Goal: Communication & Community: Answer question/provide support

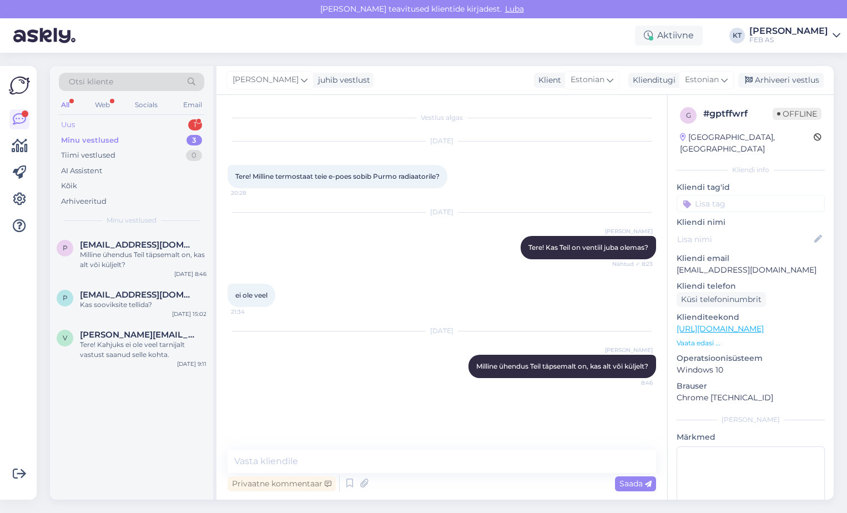
click at [116, 130] on div "Uus 1" at bounding box center [131, 125] width 145 height 16
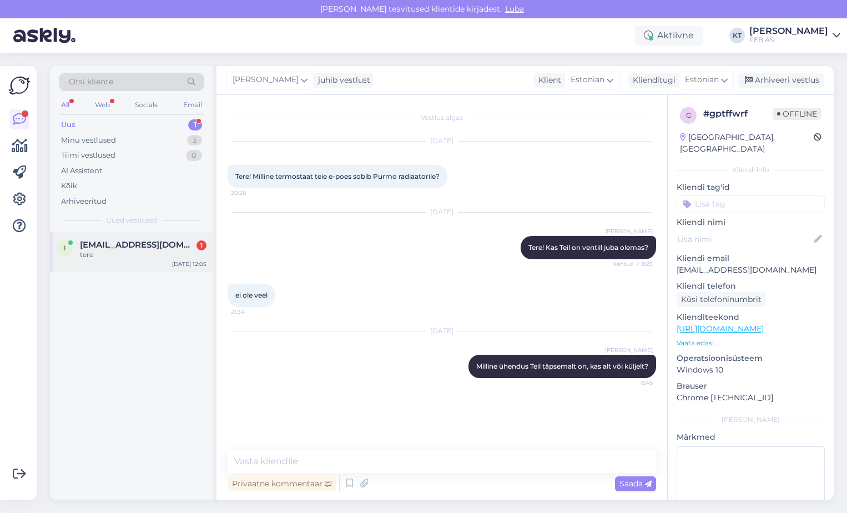
click at [119, 253] on div "tere" at bounding box center [143, 255] width 127 height 10
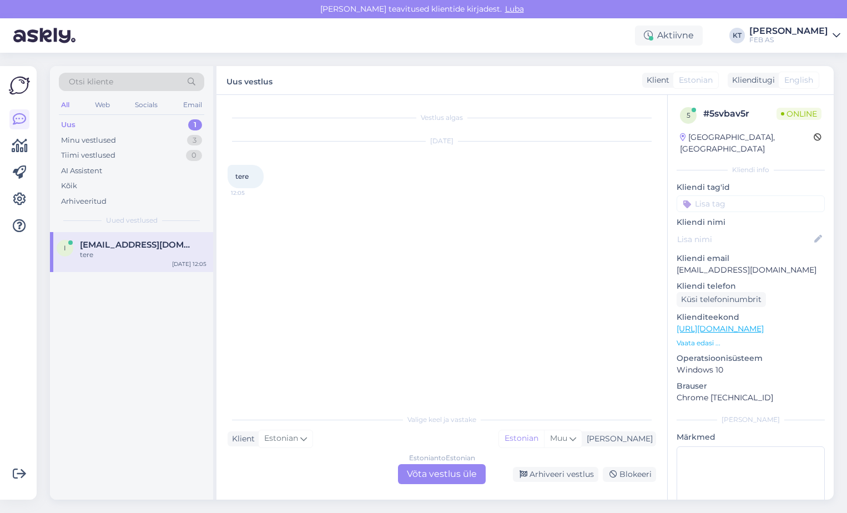
click at [419, 468] on div "Estonian to Estonian Võta vestlus üle" at bounding box center [442, 474] width 88 height 20
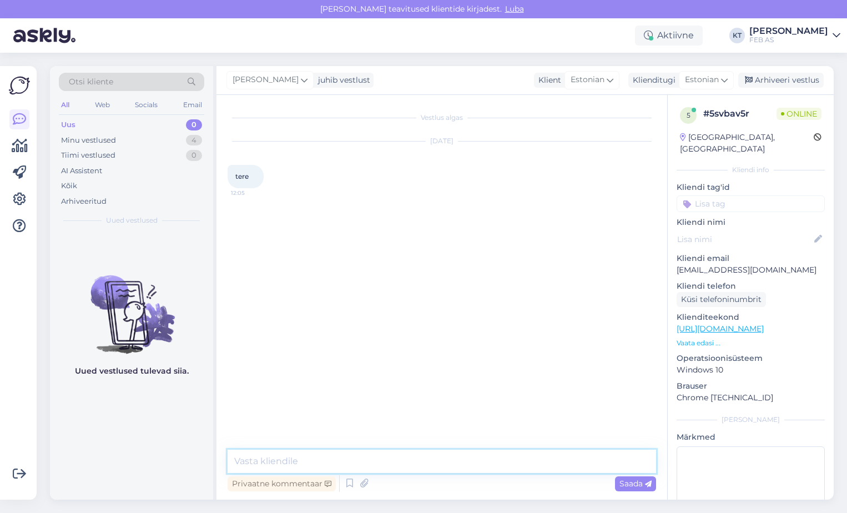
click at [375, 450] on textarea at bounding box center [442, 461] width 429 height 23
type textarea "Tere! Kuidas saan abiks olla?"
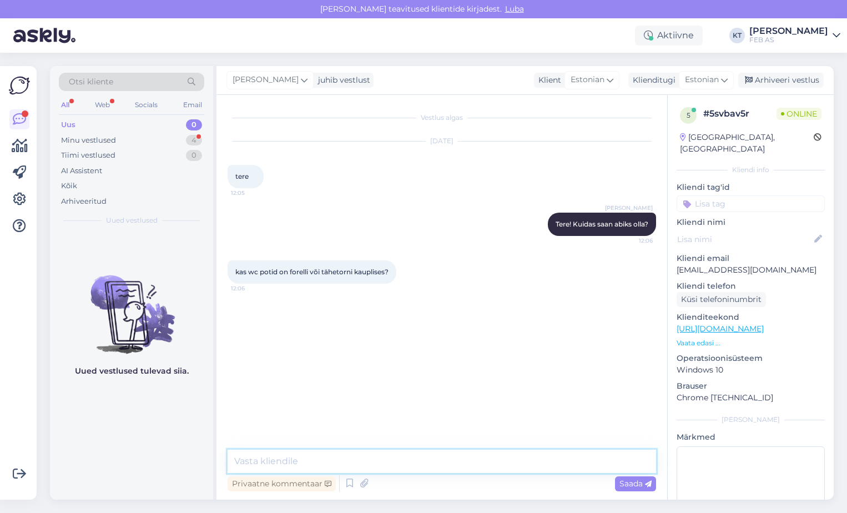
click at [327, 458] on textarea at bounding box center [442, 461] width 429 height 23
type textarea "M"
type textarea "L"
type textarea "Millist wc-potti Te täpsemalt vaatate?"
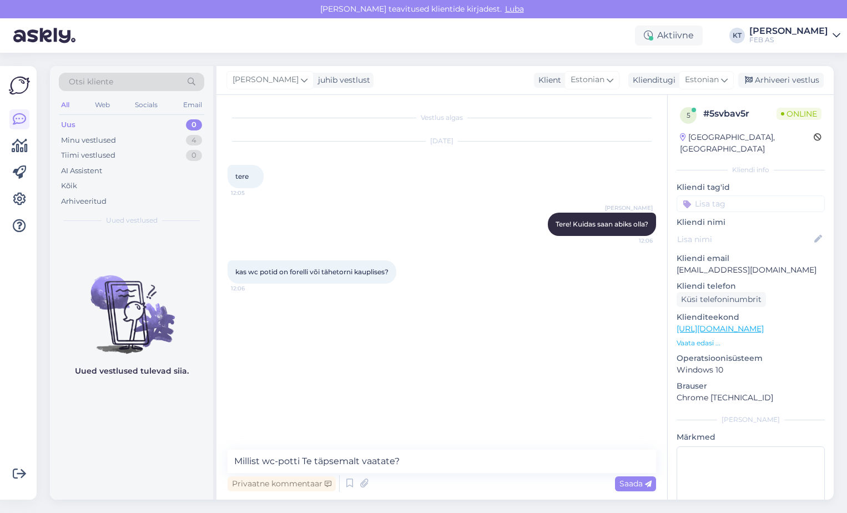
click at [688, 338] on p "Vaata edasi ..." at bounding box center [751, 343] width 148 height 10
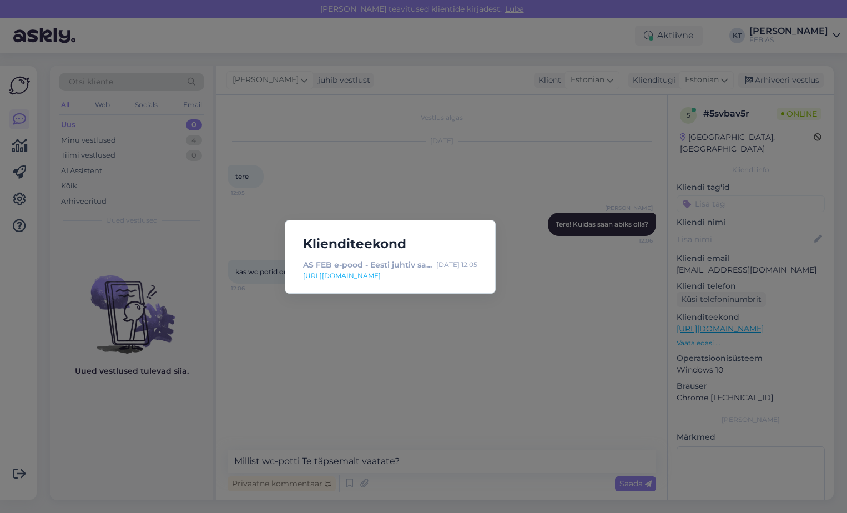
click at [430, 274] on link "[URL][DOMAIN_NAME]" at bounding box center [390, 276] width 174 height 10
click at [371, 316] on div "Klienditeekond AS FEB e-pood - Eesti juhtiv sanitaartehnika müüja! [DATE] 12:05…" at bounding box center [423, 256] width 847 height 513
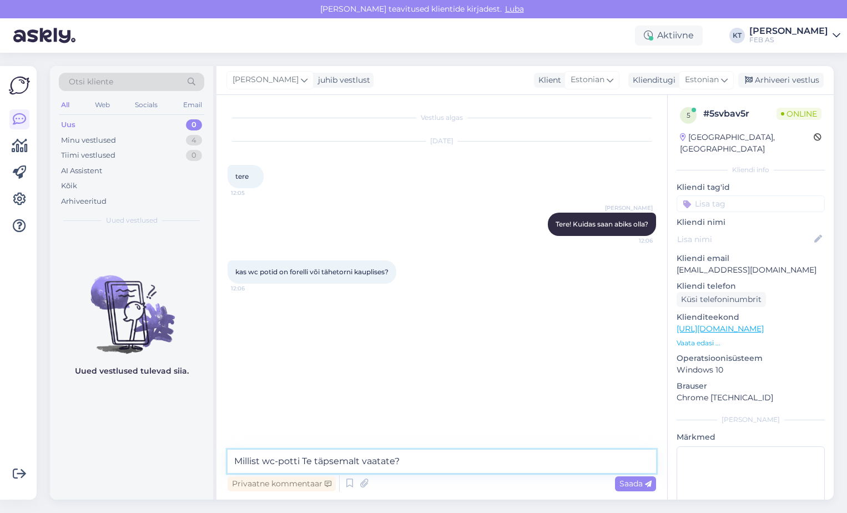
click at [433, 461] on textarea "Millist wc-potti Te täpsemalt vaatate?" at bounding box center [442, 461] width 429 height 23
click at [432, 458] on textarea "Millist wc-potti Te täpsemalt vaatate?" at bounding box center [442, 461] width 429 height 23
click at [616, 479] on div "Saada" at bounding box center [635, 483] width 41 height 15
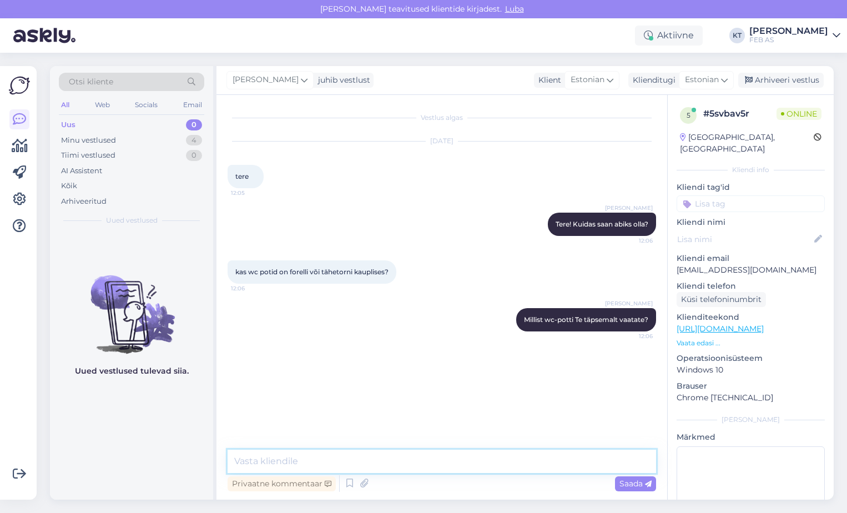
click at [467, 463] on textarea at bounding box center [442, 461] width 429 height 23
type textarea "Erinevaid näidiseid on nii Tähetorni kui [PERSON_NAME] kaupluses olemas."
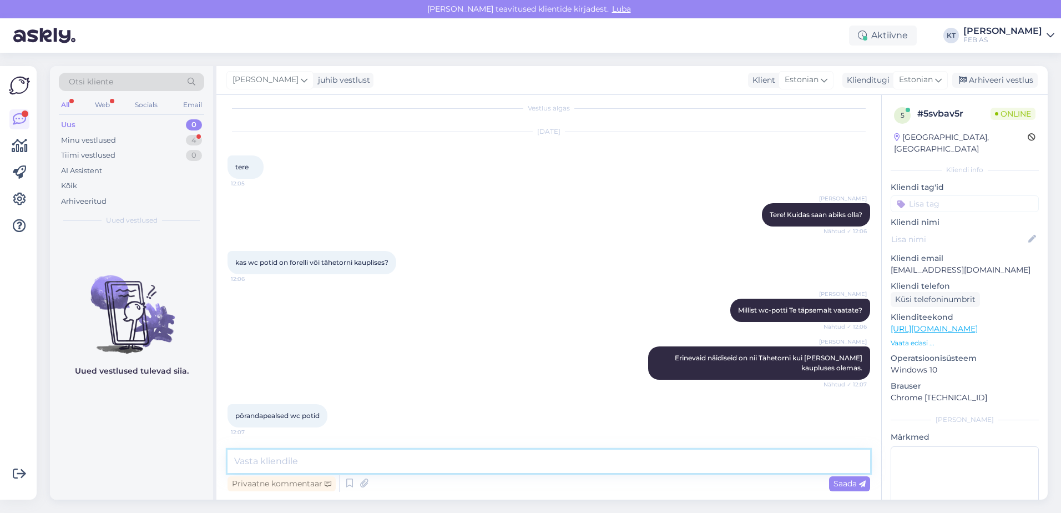
scroll to position [57, 0]
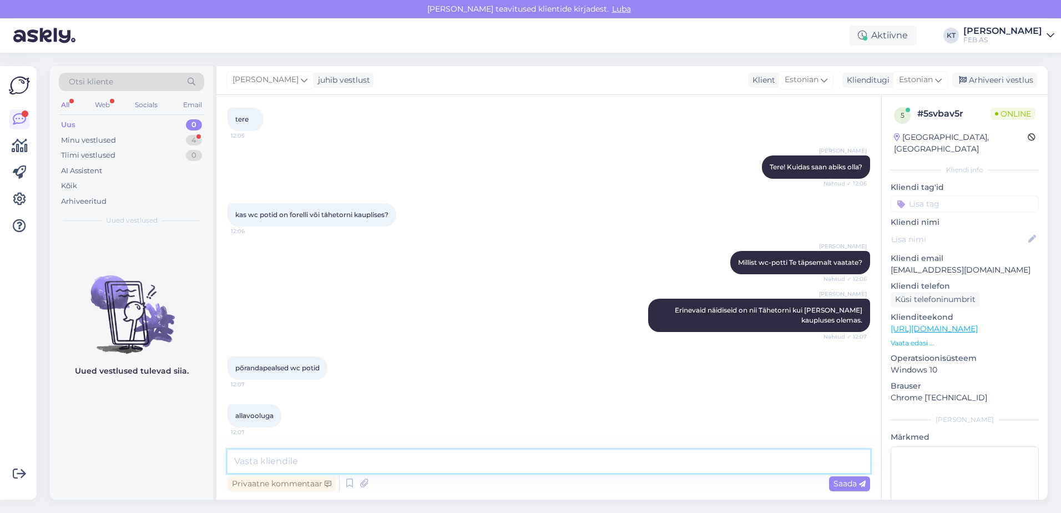
click at [460, 461] on textarea at bounding box center [549, 461] width 643 height 23
click at [463, 460] on textarea at bounding box center [549, 461] width 643 height 23
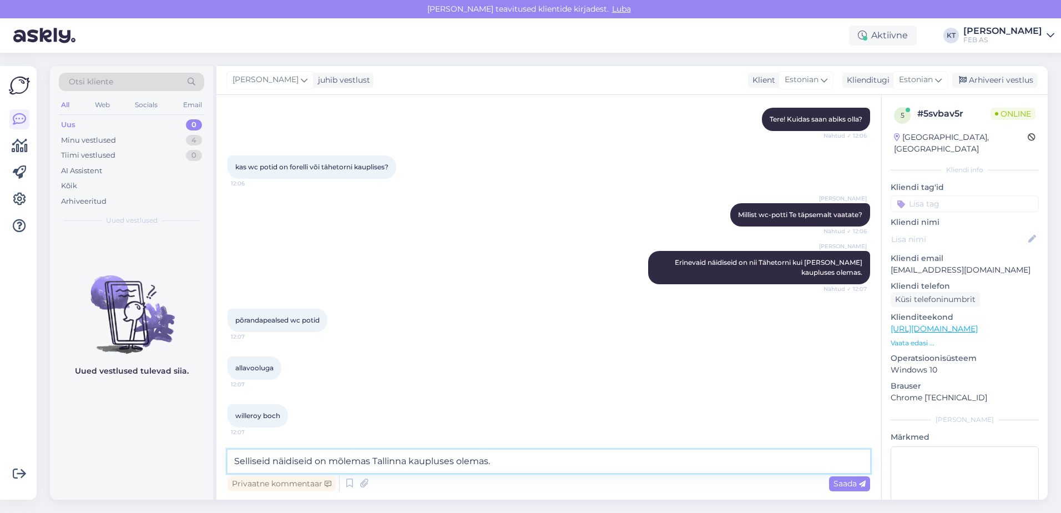
click at [536, 460] on textarea "Selliseid näidiseid on mõlemas Tallinna kaupluses olemas." at bounding box center [549, 461] width 643 height 23
click at [555, 470] on textarea "Selliseid näidiseid on mõlemas Tallinna kaupluses olemas." at bounding box center [549, 461] width 643 height 23
click at [531, 458] on textarea "Selliseid näidiseid on mõlemas Tallinna kaupluses olemas." at bounding box center [549, 461] width 643 height 23
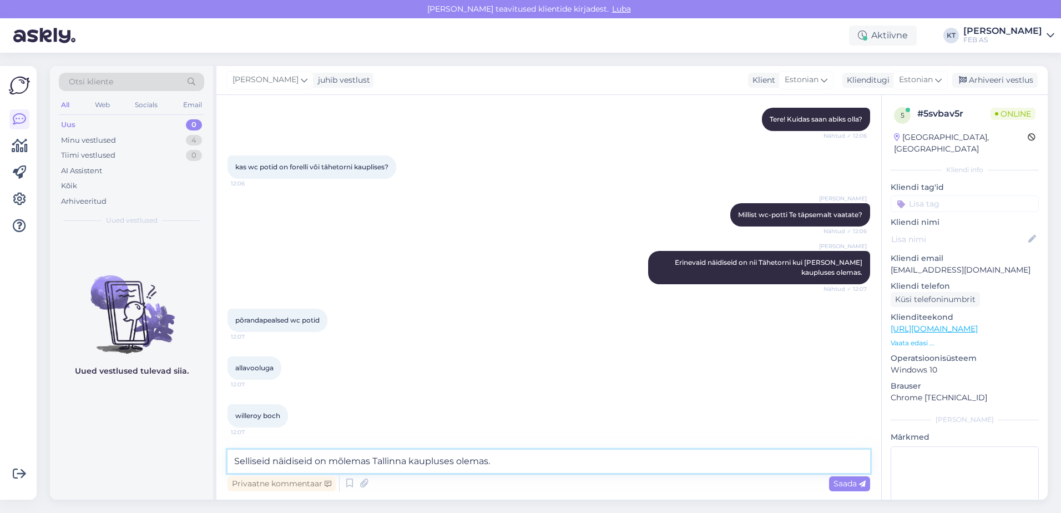
click at [314, 462] on textarea "Selliseid näidiseid on mõlemas Tallinna kaupluses olemas." at bounding box center [549, 461] width 643 height 23
drag, startPoint x: 527, startPoint y: 455, endPoint x: 233, endPoint y: 460, distance: 294.2
click at [233, 460] on textarea "Selliseid näidiseid on mõlemas Tallinna kaupluses olemas." at bounding box center [549, 461] width 643 height 23
click at [265, 462] on textarea "Selliseid näidiseid on mõlemas Tallinna kaupluses olemas." at bounding box center [549, 461] width 643 height 23
drag, startPoint x: 279, startPoint y: 460, endPoint x: 234, endPoint y: 473, distance: 46.4
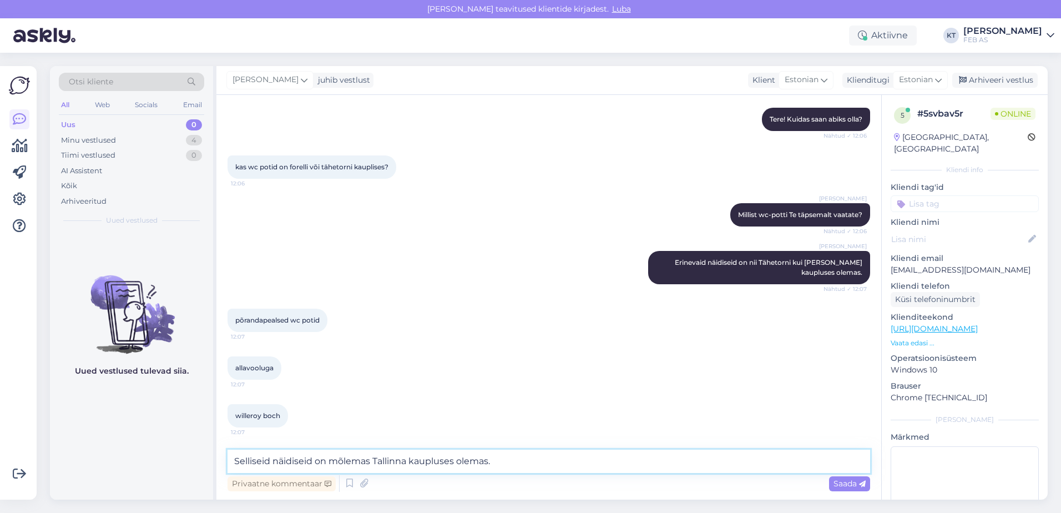
click at [213, 462] on div "Otsi kliente All Web Socials Email Uus 0 Minu vestlused 4 Tiimi vestlused 0 AI …" at bounding box center [549, 283] width 998 height 434
click at [466, 464] on textarea "Näidiseid on mõlemas Tallinna kaupluses olemas." at bounding box center [549, 461] width 643 height 23
click at [275, 463] on textarea "Näidiseid on mõlemas Tallinna kaupluses olemas." at bounding box center [549, 461] width 643 height 23
click at [480, 463] on textarea "Näidised on mõlemas Tallinna kaupluses olemas." at bounding box center [549, 461] width 643 height 23
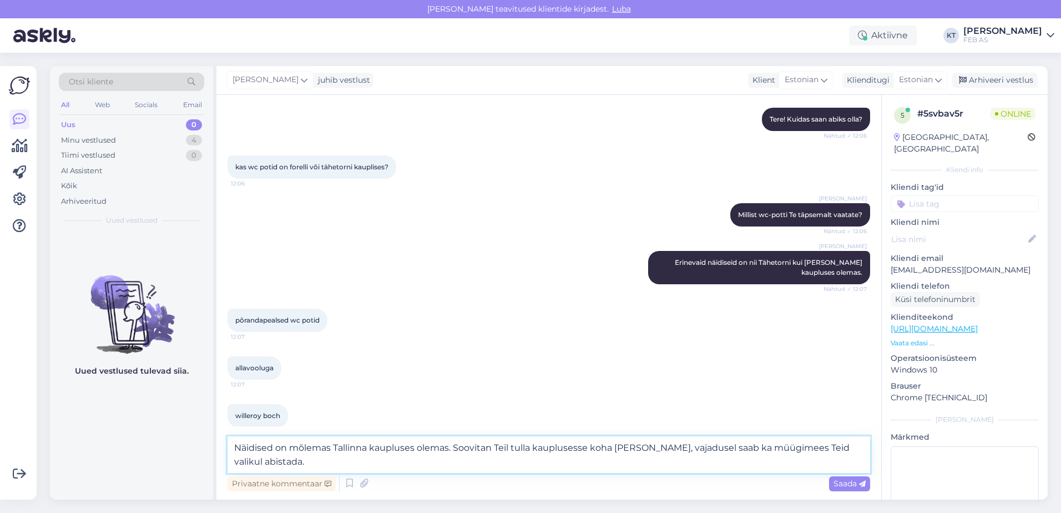
type textarea "Näidised on mõlemas Tallinna kaupluses olemas. Soovitan Teil tulla kauplusesse …"
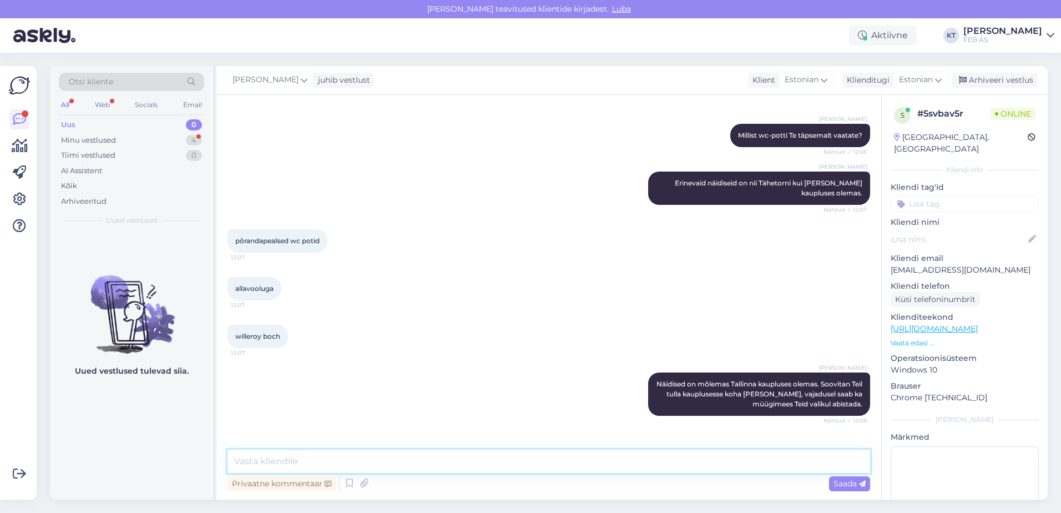
scroll to position [220, 0]
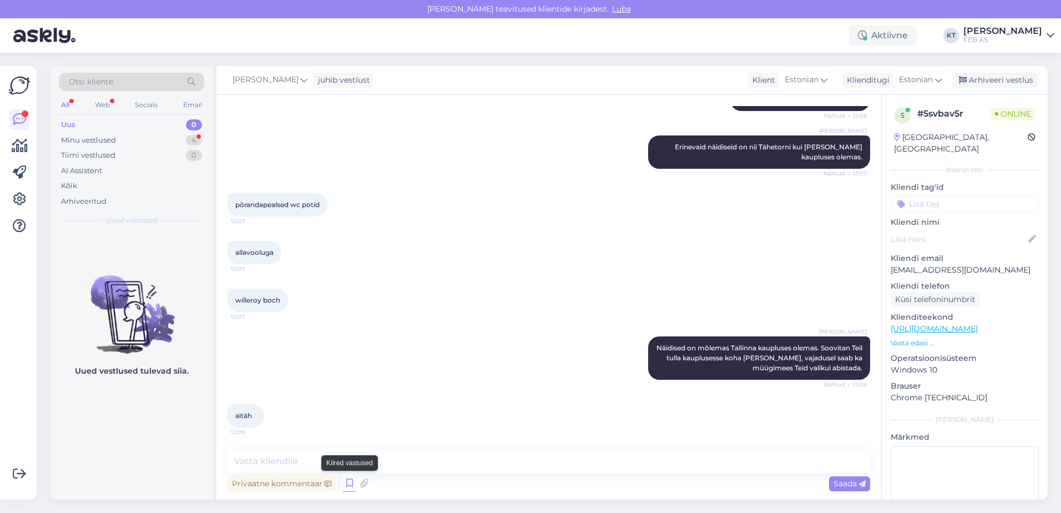
click at [346, 488] on icon at bounding box center [349, 483] width 13 height 17
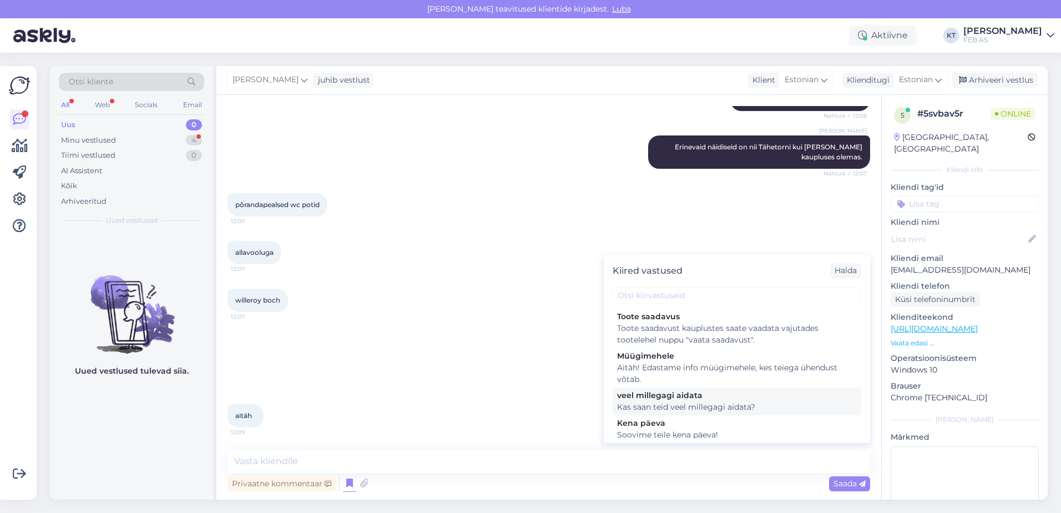
click at [646, 402] on div "Kas saan teid veel millegagi aidata?" at bounding box center [737, 407] width 240 height 12
type textarea "Kas saan teid veel millegagi aidata?"
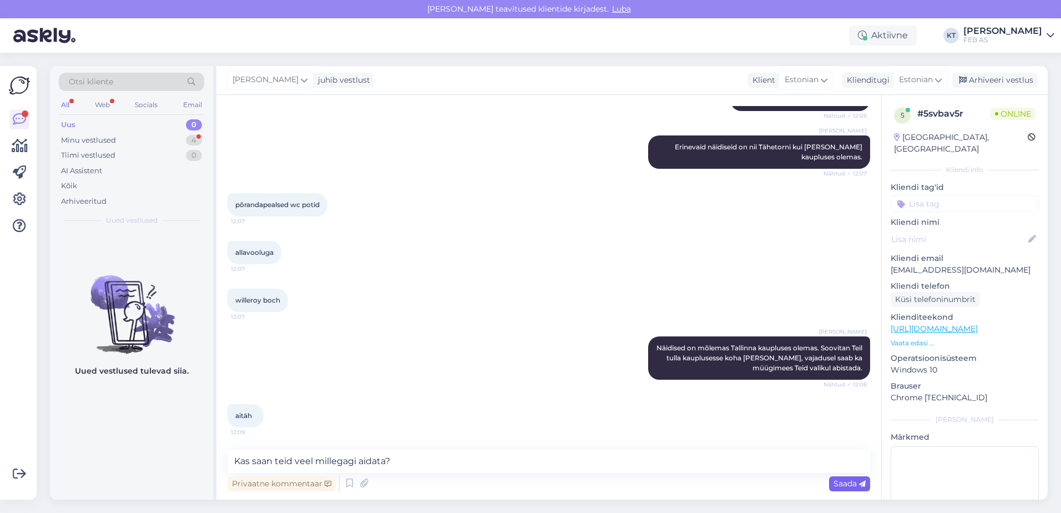
click at [844, 485] on span "Saada" at bounding box center [850, 483] width 32 height 10
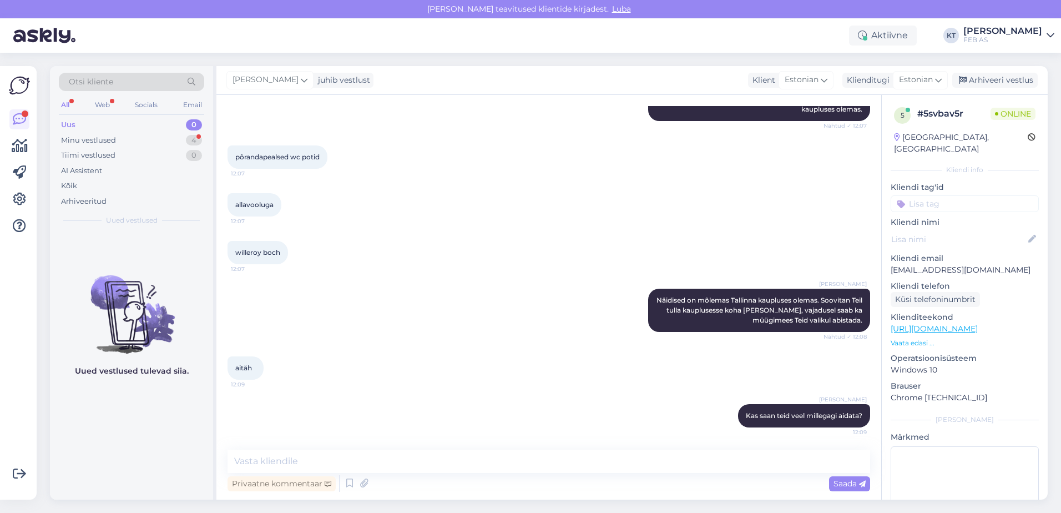
scroll to position [316, 0]
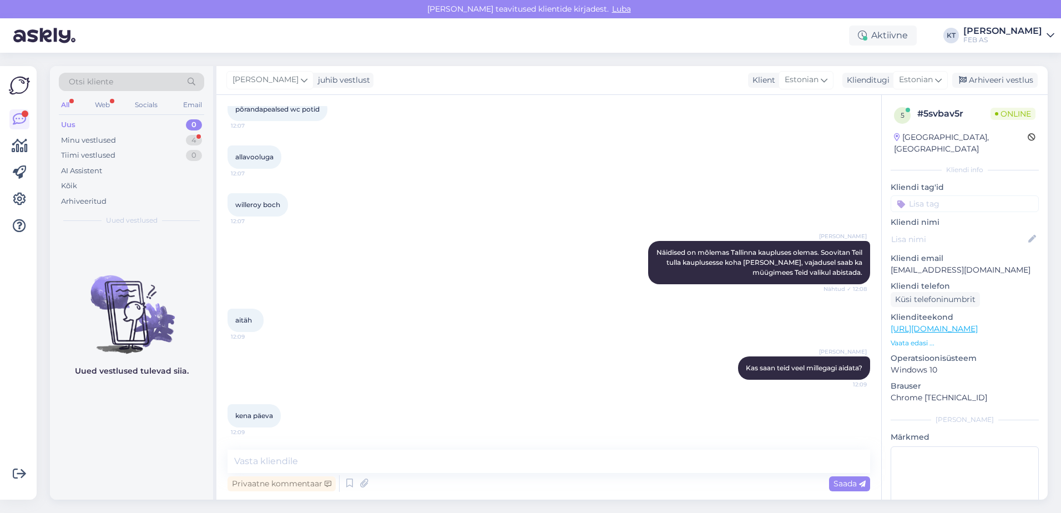
click at [424, 444] on div "Vestlus algas [DATE] tere 12:05 [PERSON_NAME] Tere! Kuidas saan abiks olla? Näh…" at bounding box center [548, 297] width 665 height 405
click at [352, 485] on icon at bounding box center [349, 483] width 13 height 17
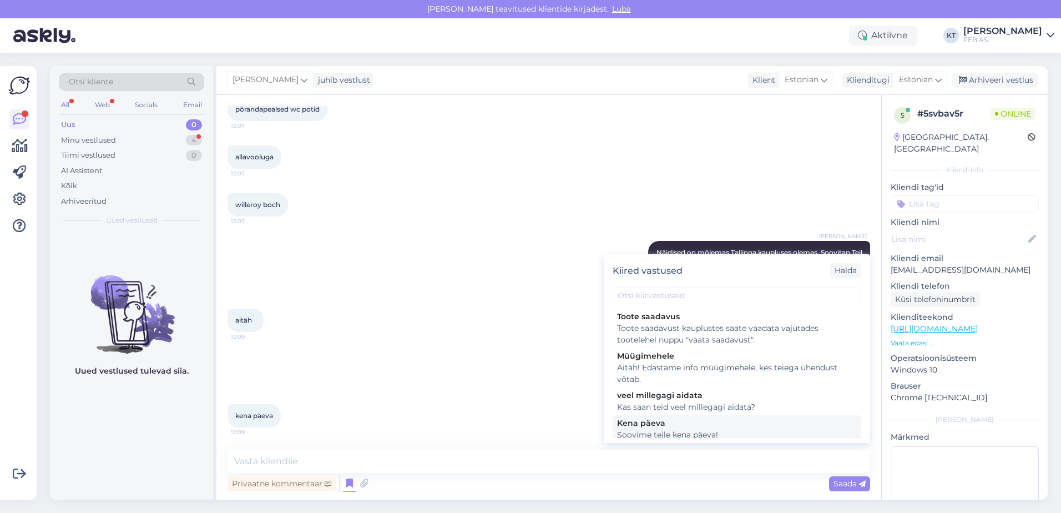
click at [663, 426] on div "Kena päeva" at bounding box center [737, 423] width 240 height 12
type textarea "Soovime teile kena päeva!"
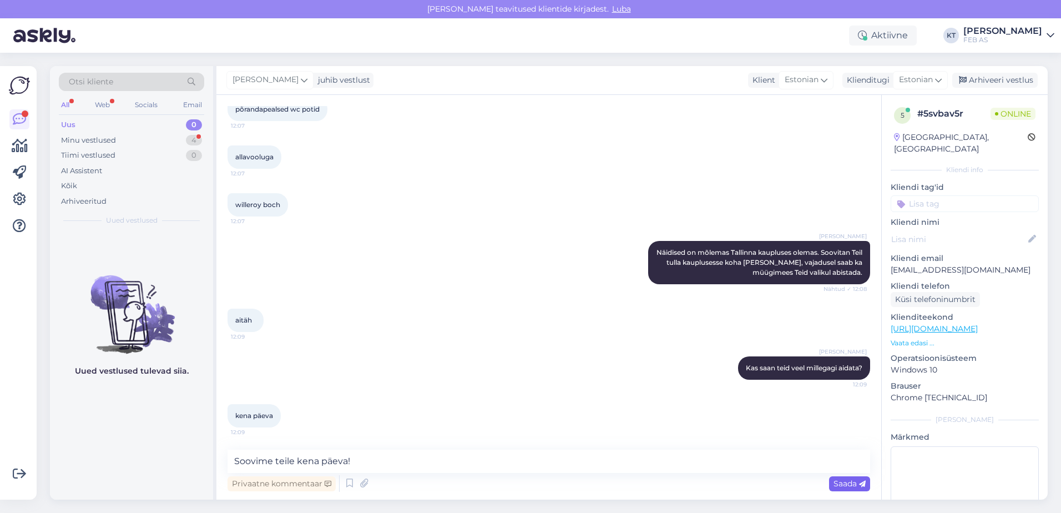
click at [836, 481] on span "Saada" at bounding box center [850, 483] width 32 height 10
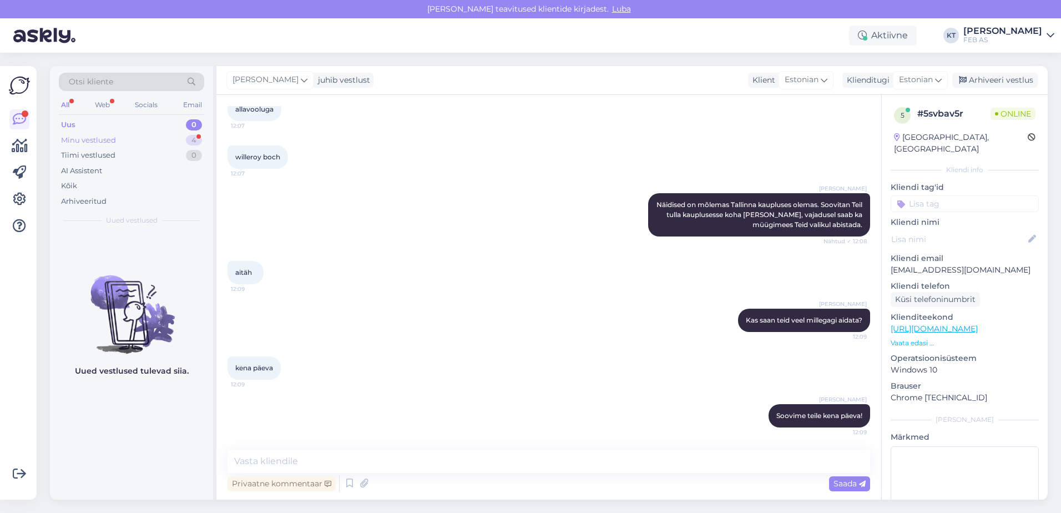
click at [81, 137] on div "Minu vestlused" at bounding box center [88, 140] width 55 height 11
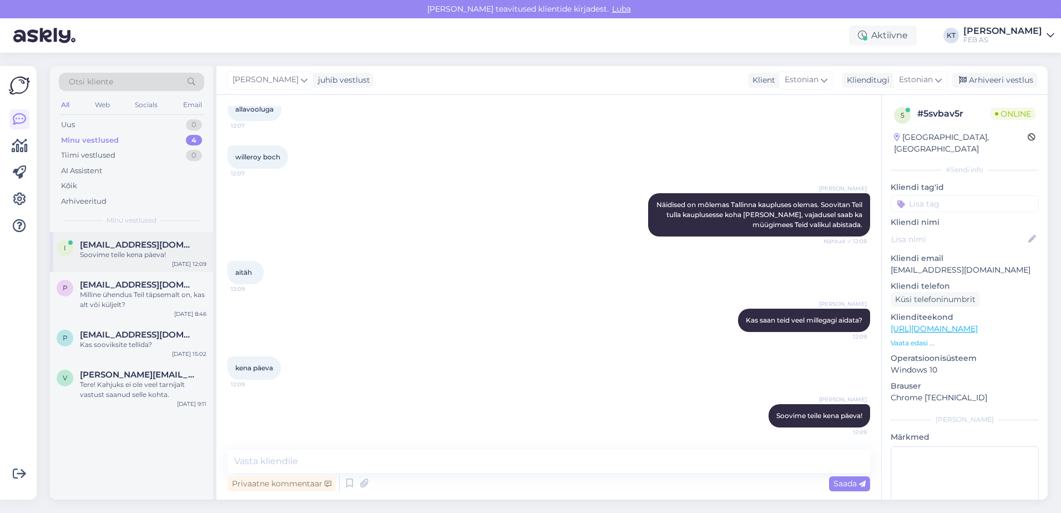
click at [164, 249] on div "[EMAIL_ADDRESS][DOMAIN_NAME]" at bounding box center [143, 245] width 127 height 10
click at [113, 290] on div "Milline ühendus Teil täpsemalt on, kas alt või küljelt?" at bounding box center [143, 300] width 127 height 20
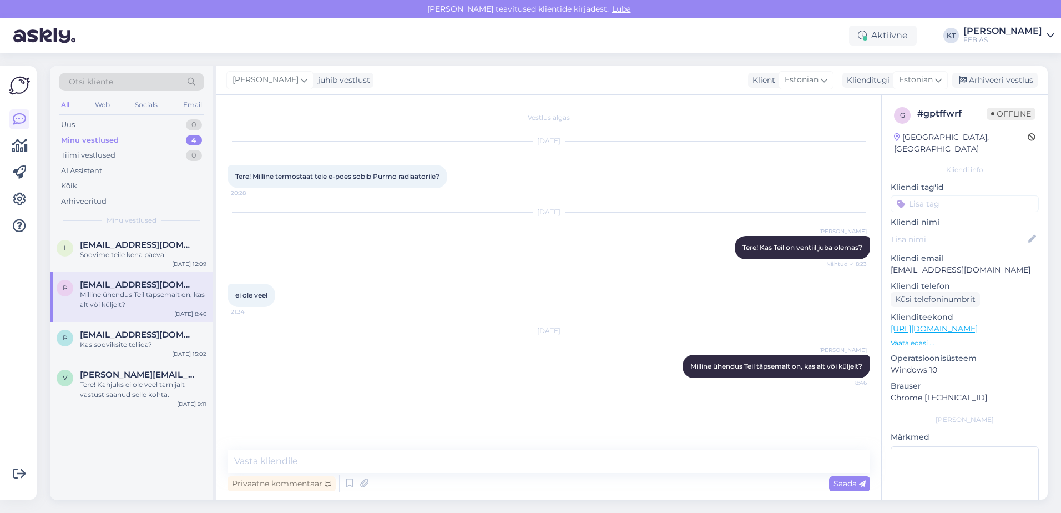
scroll to position [0, 0]
click at [133, 256] on div "Soovime teile kena päeva!" at bounding box center [143, 255] width 127 height 10
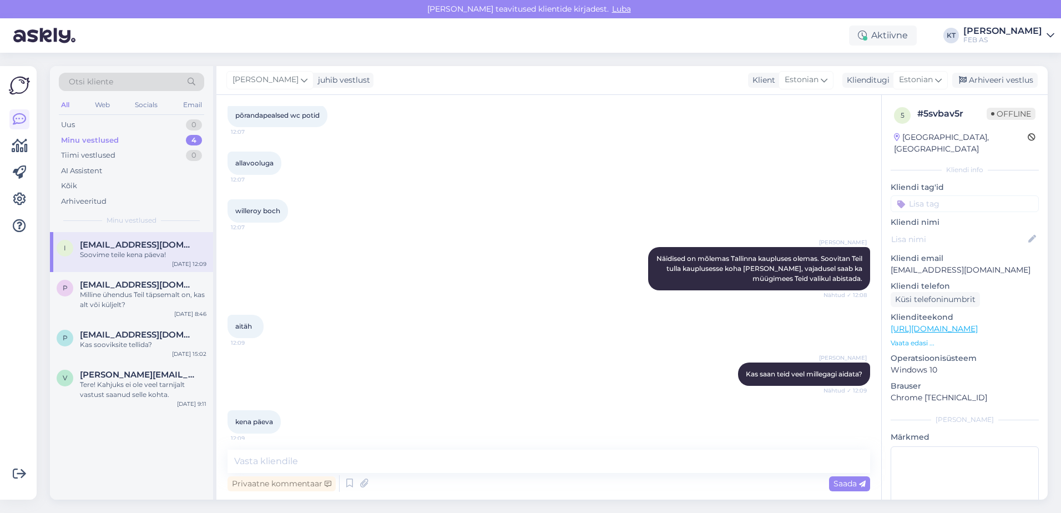
scroll to position [364, 0]
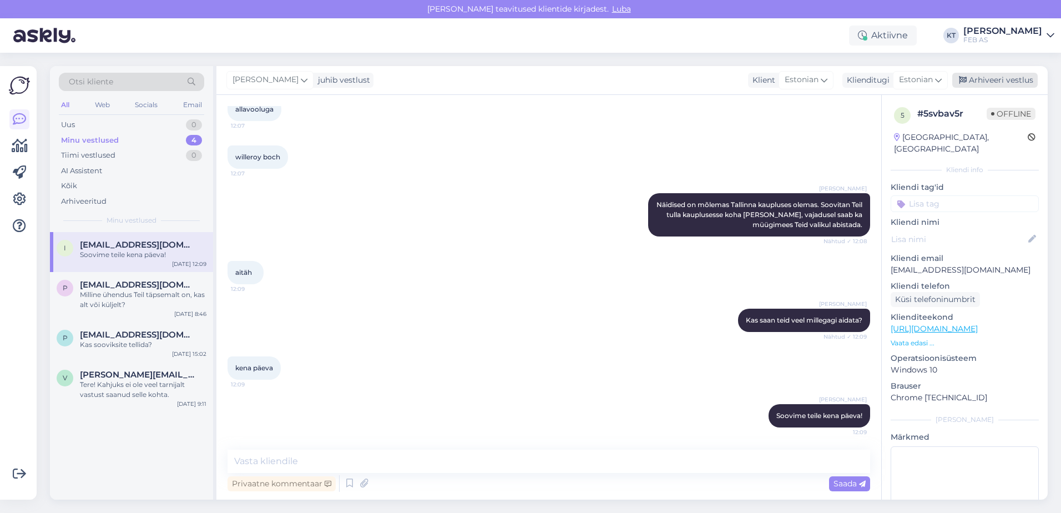
click at [846, 83] on icon at bounding box center [963, 81] width 8 height 8
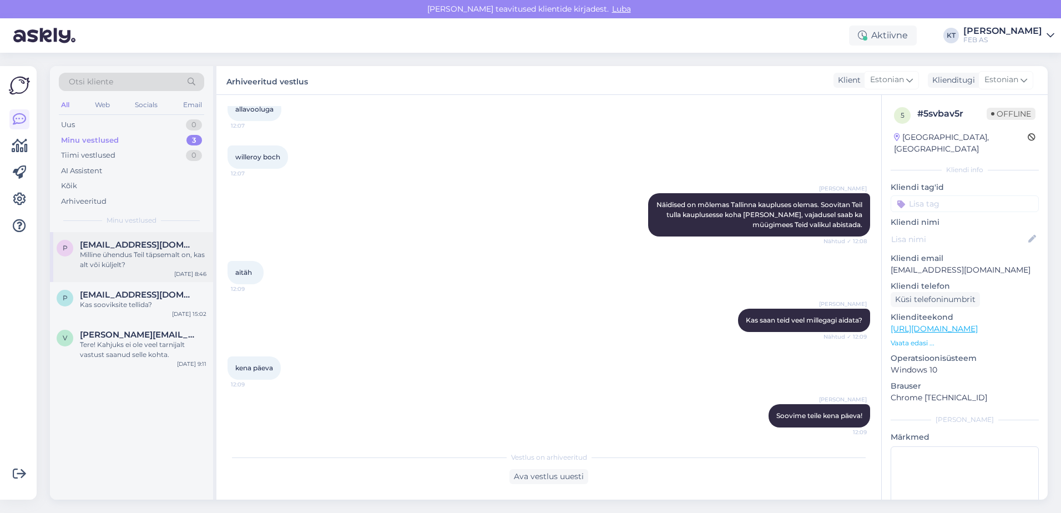
click at [89, 265] on div "Milline ühendus Teil täpsemalt on, kas alt või küljelt?" at bounding box center [143, 260] width 127 height 20
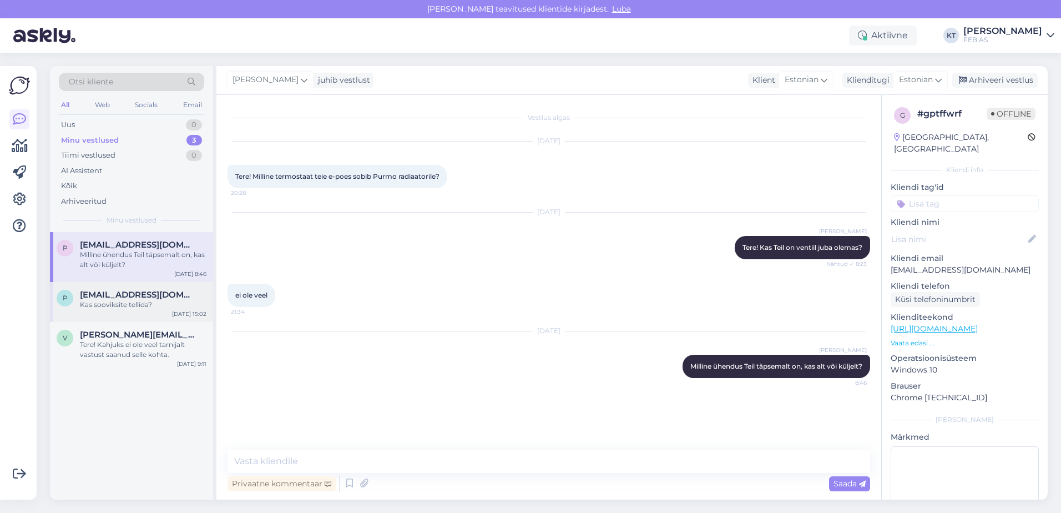
click at [153, 306] on div "Kas sooviksite tellida?" at bounding box center [143, 305] width 127 height 10
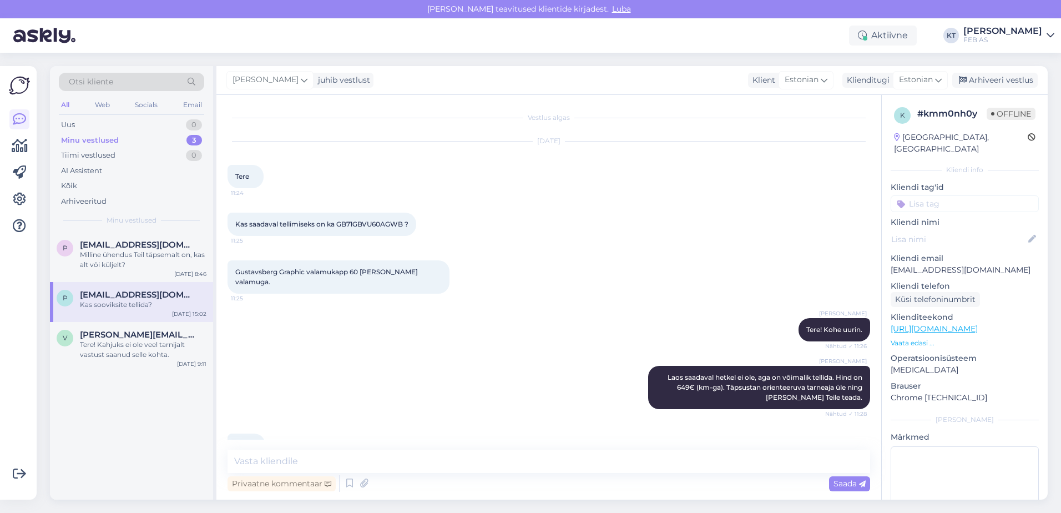
scroll to position [115, 0]
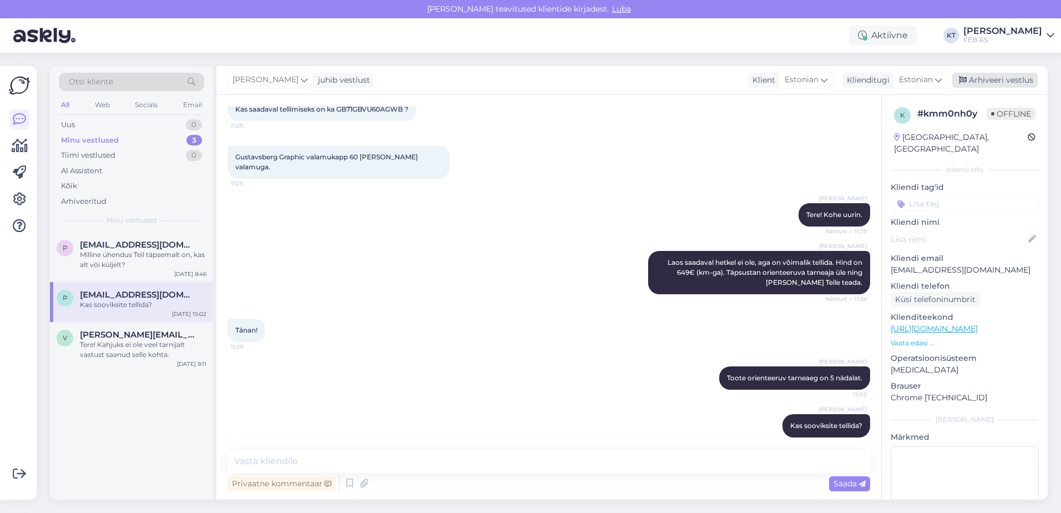
click at [846, 84] on div "Arhiveeri vestlus" at bounding box center [994, 80] width 85 height 15
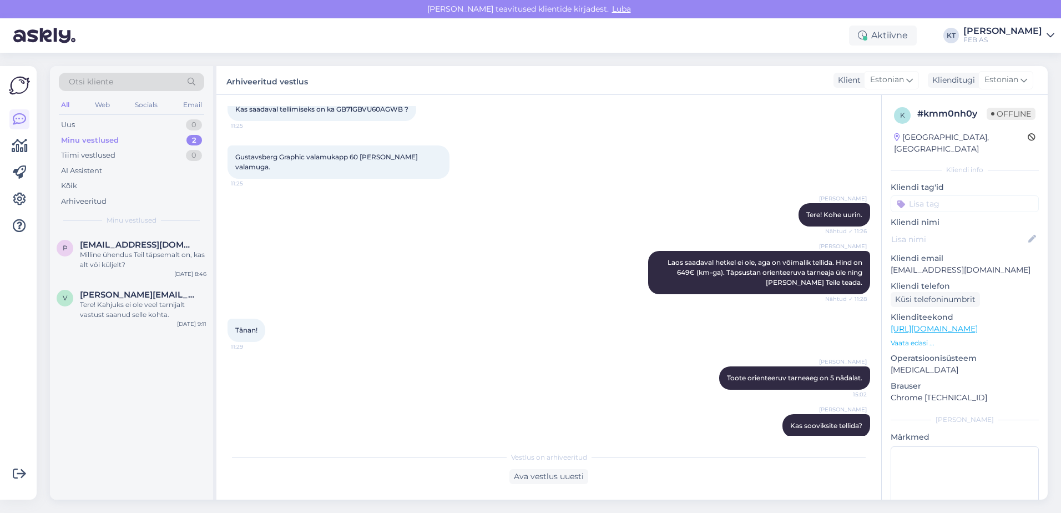
scroll to position [119, 0]
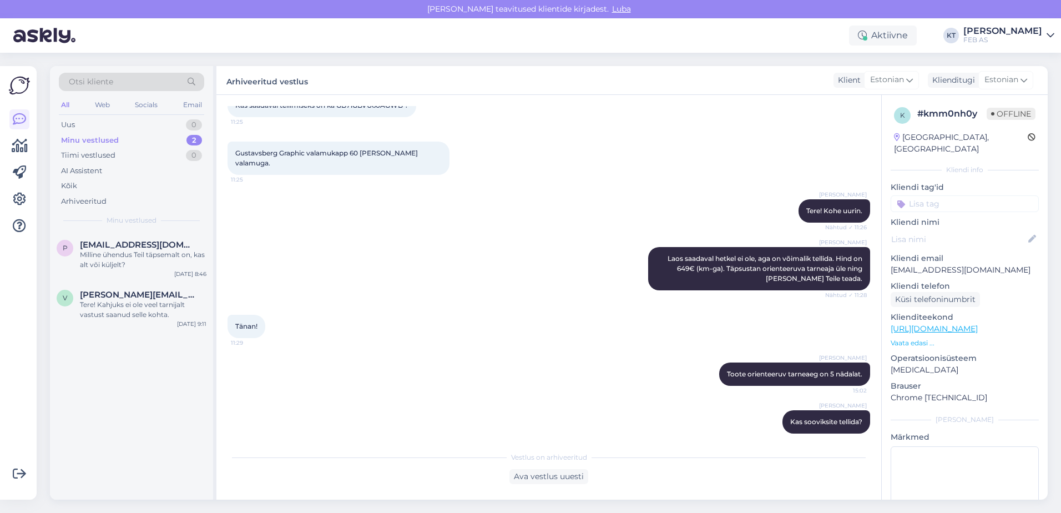
click at [134, 139] on div "Minu vestlused 2" at bounding box center [131, 141] width 145 height 16
click at [105, 241] on span "[EMAIL_ADDRESS][DOMAIN_NAME]" at bounding box center [137, 245] width 115 height 10
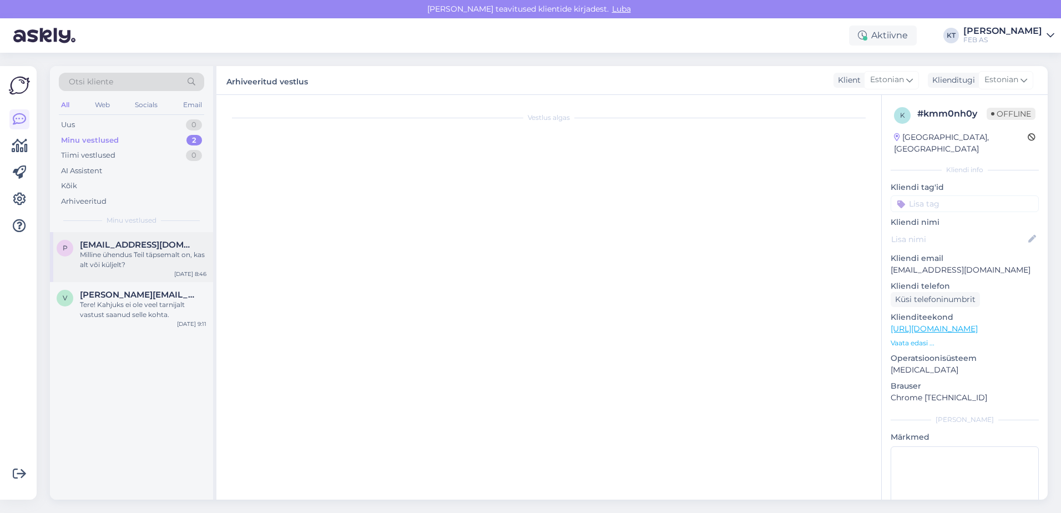
scroll to position [0, 0]
